Goal: Information Seeking & Learning: Learn about a topic

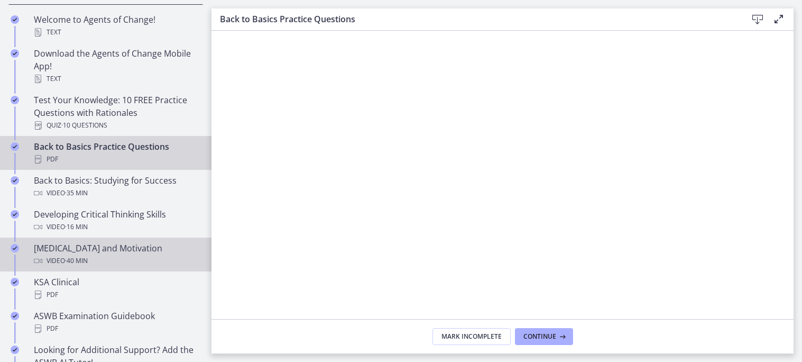
scroll to position [242, 0]
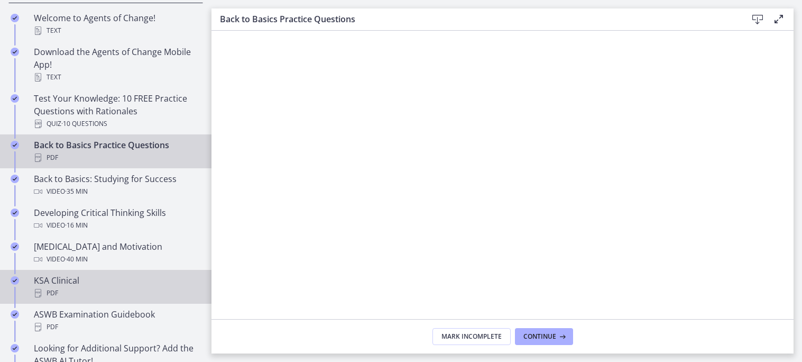
click at [86, 288] on div "PDF" at bounding box center [116, 293] width 165 height 13
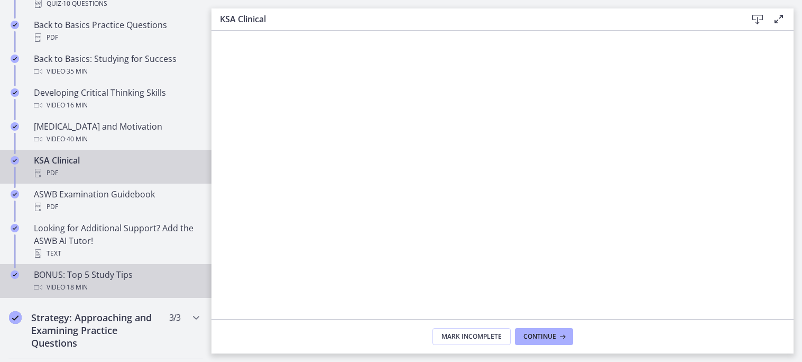
scroll to position [373, 0]
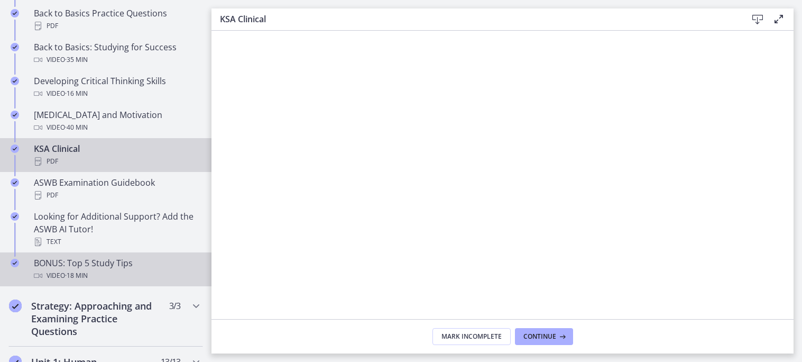
click at [110, 270] on div "Video · 18 min" at bounding box center [116, 275] width 165 height 13
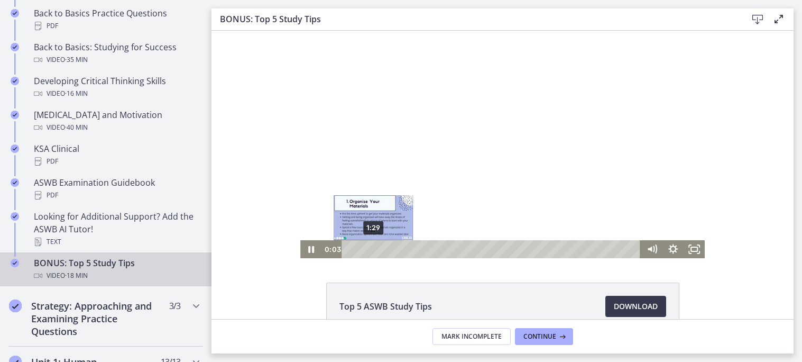
click at [373, 247] on div "1:29" at bounding box center [493, 249] width 287 height 18
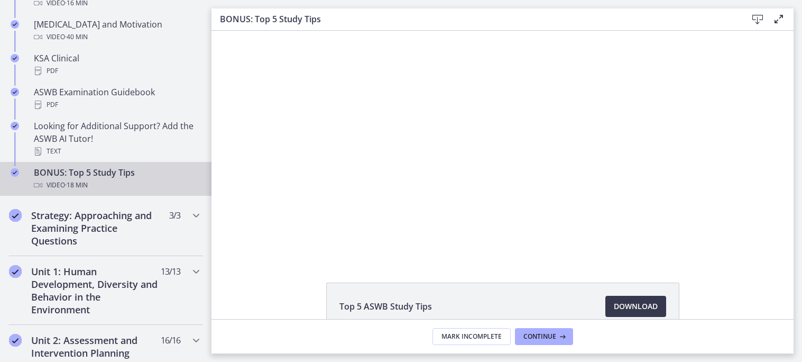
scroll to position [464, 0]
click at [97, 281] on h2 "Unit 1: Human Development, Diversity and Behavior in the Environment" at bounding box center [95, 289] width 129 height 51
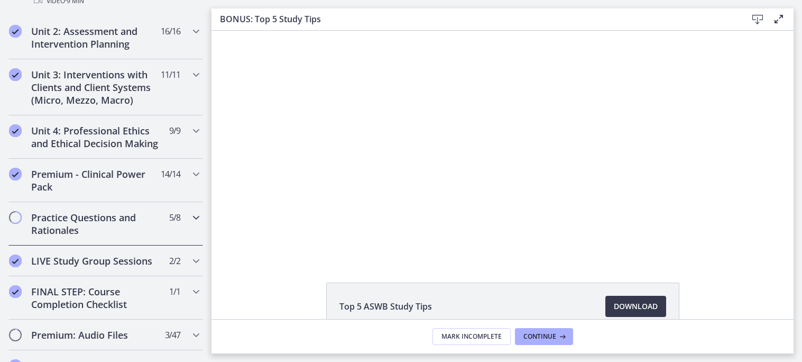
scroll to position [904, 0]
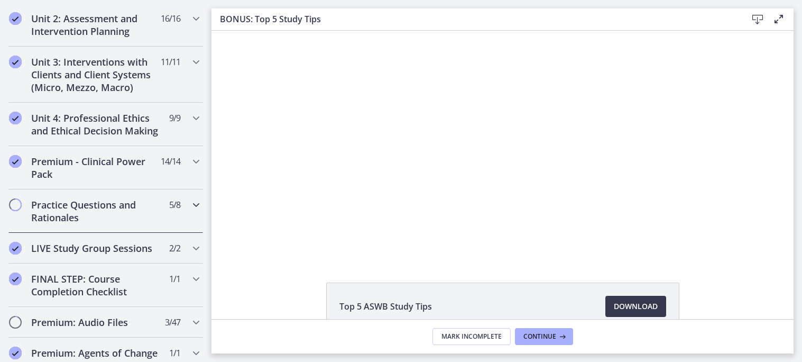
click at [121, 198] on h2 "Practice Questions and Rationales" at bounding box center [95, 210] width 129 height 25
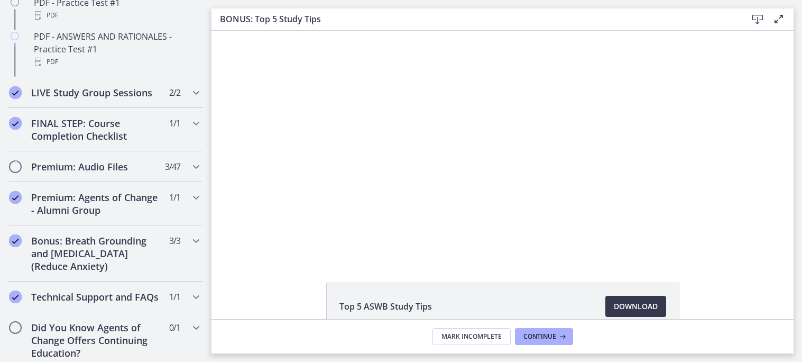
scroll to position [405, 0]
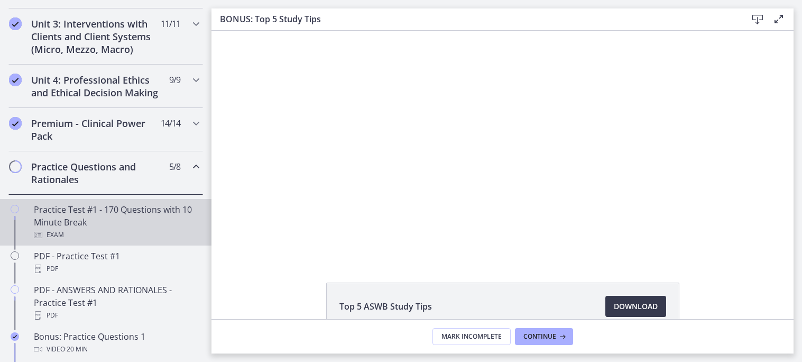
click at [111, 214] on div "Practice Test #1 - 170 Questions with 10 Minute Break Exam" at bounding box center [116, 222] width 165 height 38
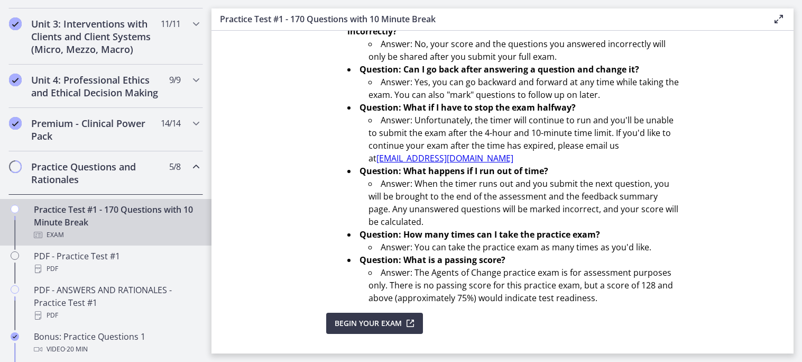
scroll to position [386, 0]
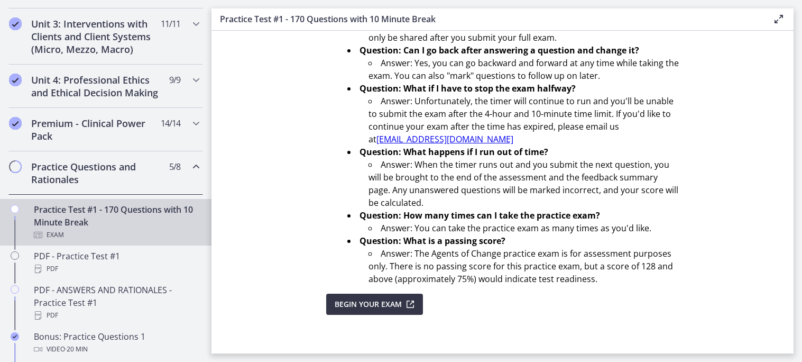
click at [367, 298] on span "Begin Your Exam" at bounding box center [368, 304] width 67 height 13
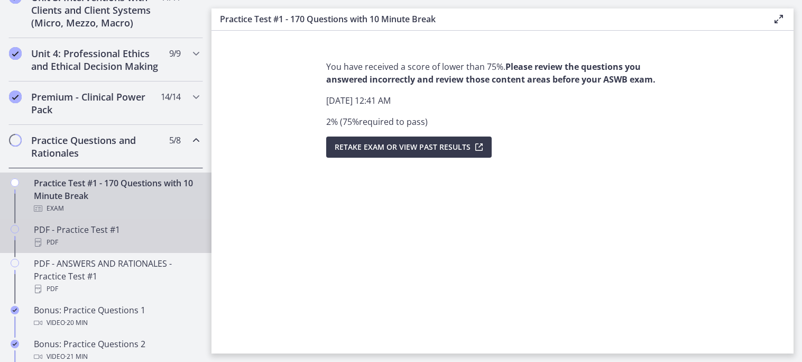
scroll to position [432, 0]
click at [74, 242] on div "PDF" at bounding box center [116, 241] width 165 height 13
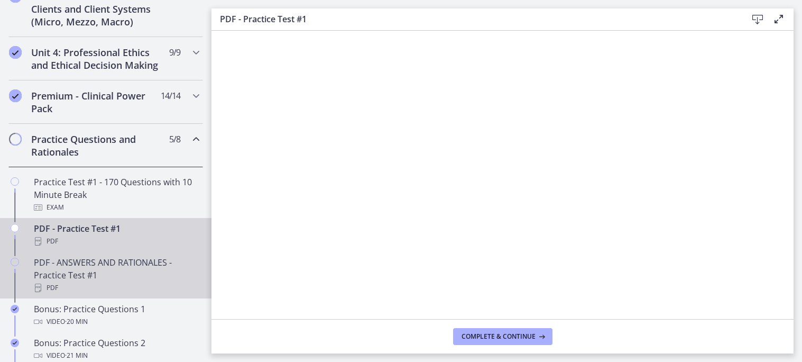
click at [135, 272] on div "PDF - ANSWERS AND RATIONALES - Practice Test #1 PDF" at bounding box center [116, 275] width 165 height 38
